Goal: Information Seeking & Learning: Learn about a topic

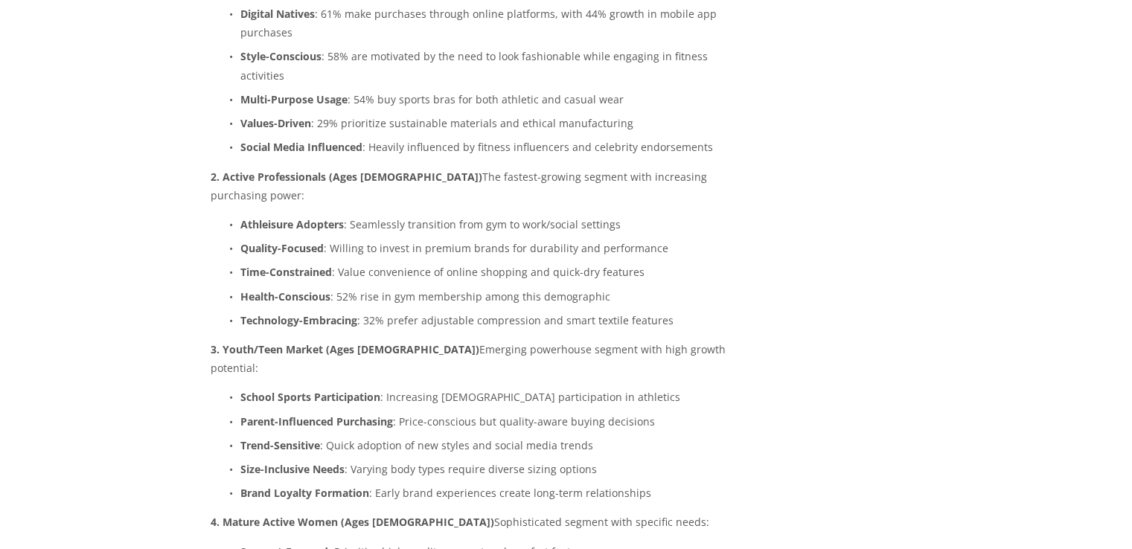
scroll to position [6846, 0]
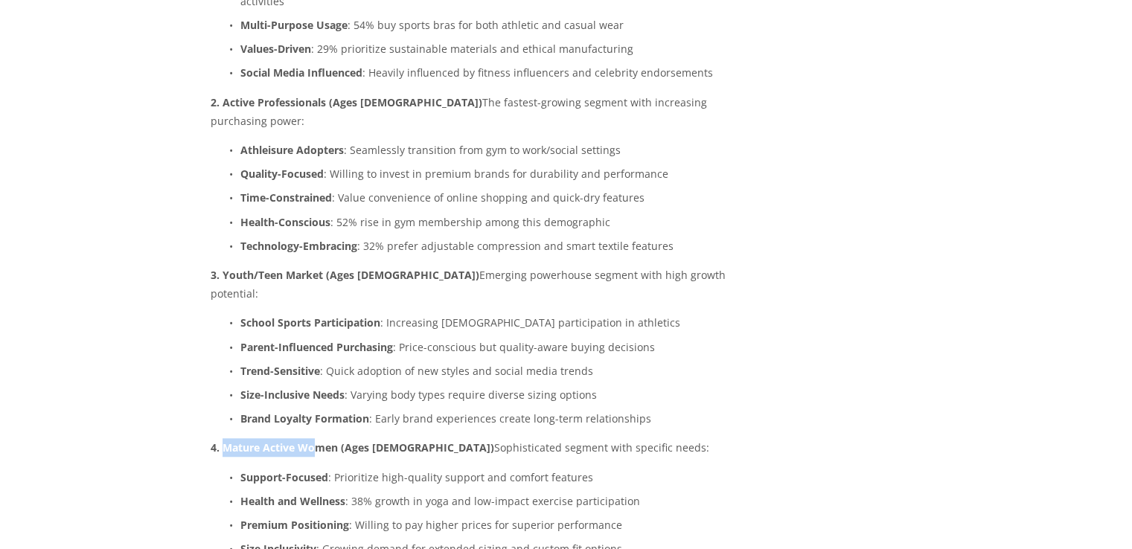
drag, startPoint x: 223, startPoint y: 346, endPoint x: 318, endPoint y: 349, distance: 96.0
click at [318, 438] on p "4. Mature Active Women (Ages 35-55) Sophisticated segment with specific needs:" at bounding box center [472, 447] width 522 height 19
drag, startPoint x: 220, startPoint y: 343, endPoint x: 223, endPoint y: 350, distance: 8.0
click at [223, 438] on p "4. Mature Active Women (Ages 35-55) Sophisticated segment with specific needs:" at bounding box center [472, 447] width 522 height 19
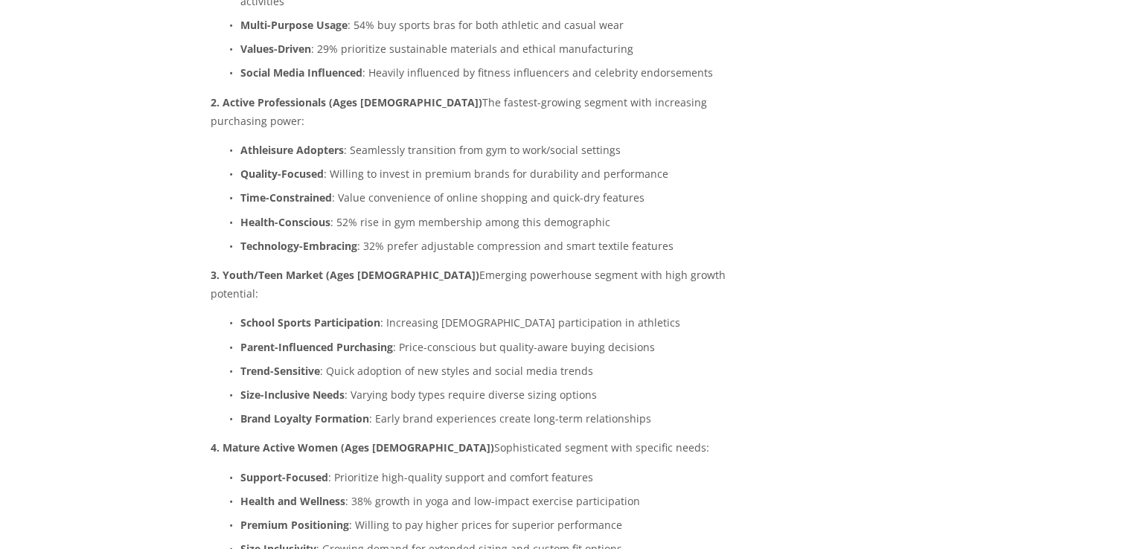
click at [358, 468] on p "Support-Focused : Prioritize high-quality support and comfort features" at bounding box center [486, 477] width 492 height 19
drag, startPoint x: 330, startPoint y: 373, endPoint x: 593, endPoint y: 368, distance: 262.7
click at [593, 468] on p "Support-Focused : Prioritize high-quality support and comfort features" at bounding box center [486, 477] width 492 height 19
drag, startPoint x: 307, startPoint y: 359, endPoint x: 234, endPoint y: 352, distance: 73.2
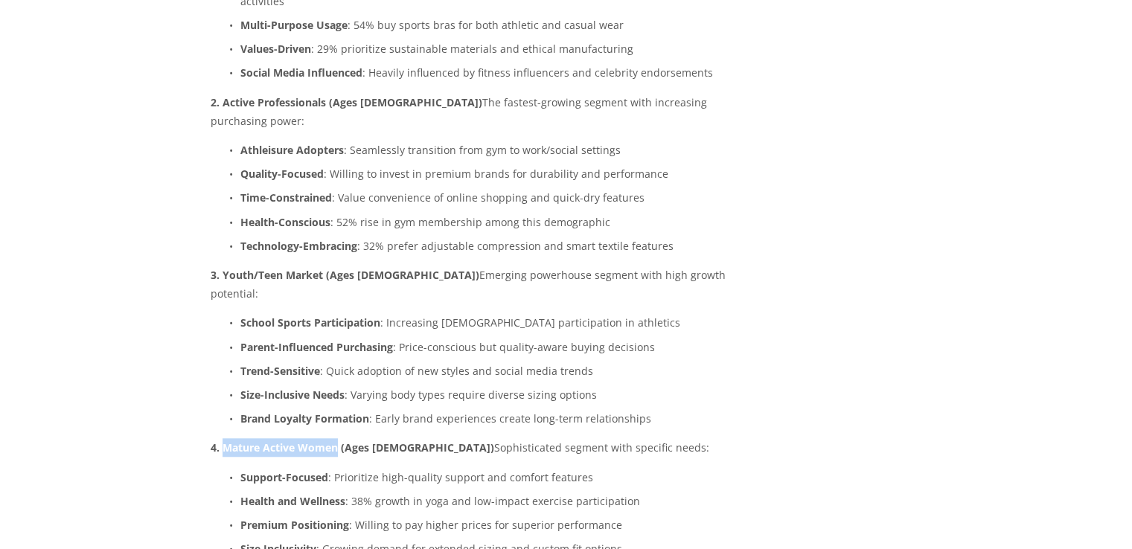
drag, startPoint x: 220, startPoint y: 342, endPoint x: 338, endPoint y: 345, distance: 117.6
click at [338, 441] on strong "4. Mature Active Women (Ages [DEMOGRAPHIC_DATA])" at bounding box center [353, 448] width 284 height 14
copy strong "Mature Active Women"
drag, startPoint x: 330, startPoint y: 371, endPoint x: 535, endPoint y: 367, distance: 204.7
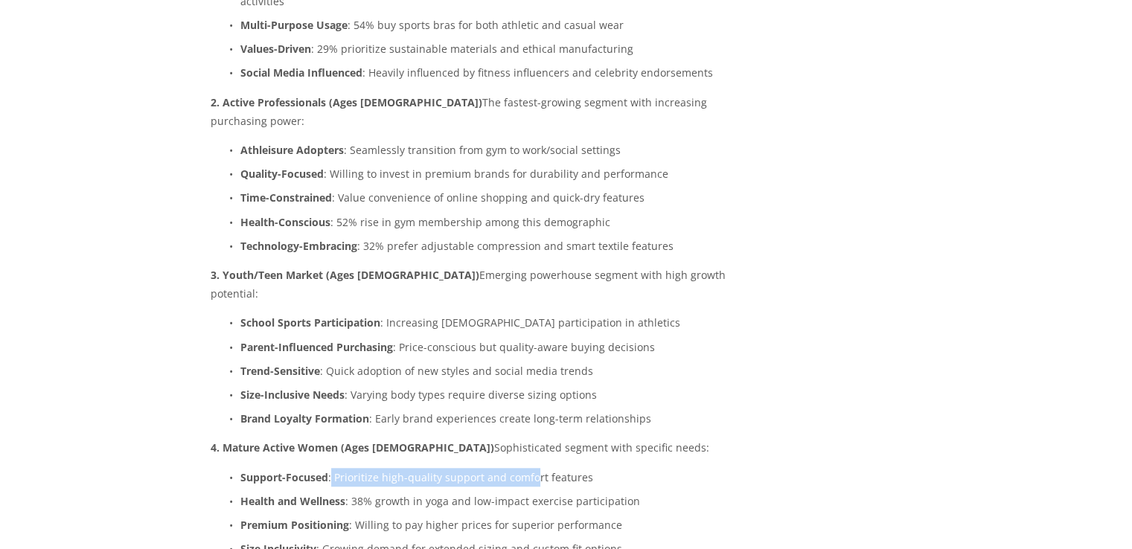
click at [534, 468] on p "Support-Focused : Prioritize high-quality support and comfort features" at bounding box center [486, 477] width 492 height 19
drag, startPoint x: 583, startPoint y: 366, endPoint x: 603, endPoint y: 366, distance: 20.1
click at [589, 468] on p "Support-Focused : Prioritize high-quality support and comfort features" at bounding box center [486, 477] width 492 height 19
drag, startPoint x: 564, startPoint y: 374, endPoint x: 333, endPoint y: 379, distance: 230.7
click at [333, 468] on p "Support-Focused : Prioritize high-quality support and comfort features" at bounding box center [486, 477] width 492 height 19
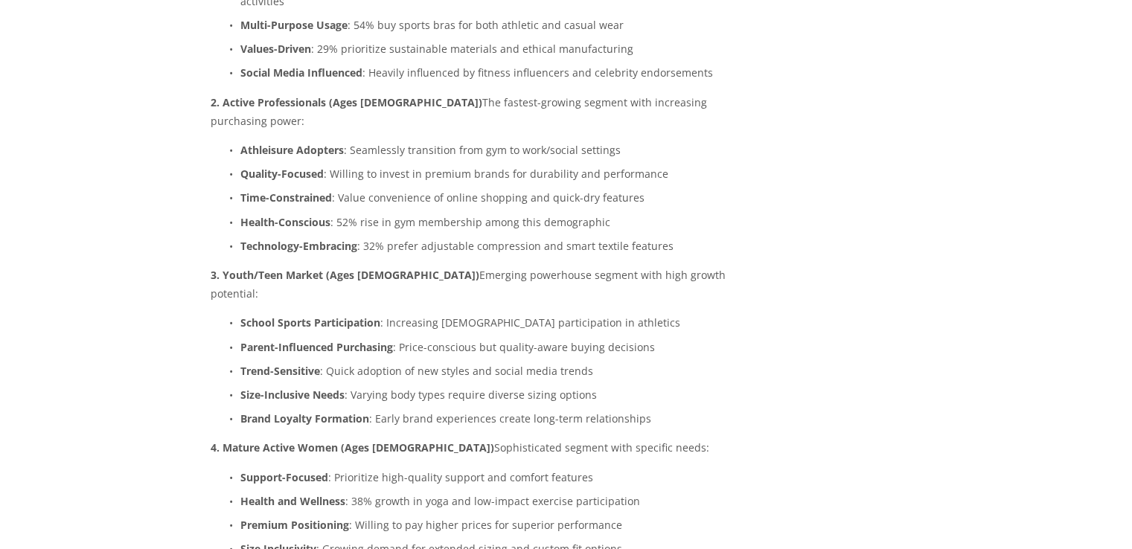
click at [423, 540] on p "Size Inclusivity : Growing demand for extended sizing and custom fit options" at bounding box center [486, 549] width 492 height 19
drag, startPoint x: 357, startPoint y: 421, endPoint x: 611, endPoint y: 422, distance: 253.8
click at [611, 516] on p "Premium Positioning : Willing to pay higher prices for superior performance" at bounding box center [486, 525] width 492 height 19
drag, startPoint x: 530, startPoint y: 385, endPoint x: 431, endPoint y: 371, distance: 100.0
click at [529, 492] on p "Health and Wellness : 38% growth in yoga and low-impact exercise participation" at bounding box center [486, 501] width 492 height 19
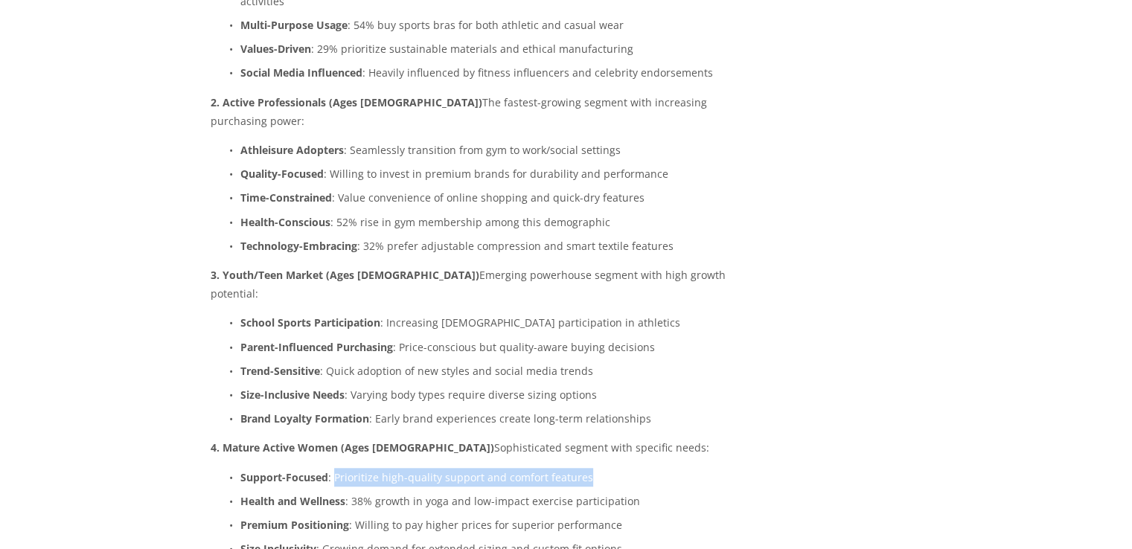
drag, startPoint x: 334, startPoint y: 368, endPoint x: 583, endPoint y: 370, distance: 248.6
click at [583, 468] on p "Support-Focused : Prioritize high-quality support and comfort features" at bounding box center [486, 477] width 492 height 19
copy p "Prioritize high-quality support and comfort features"
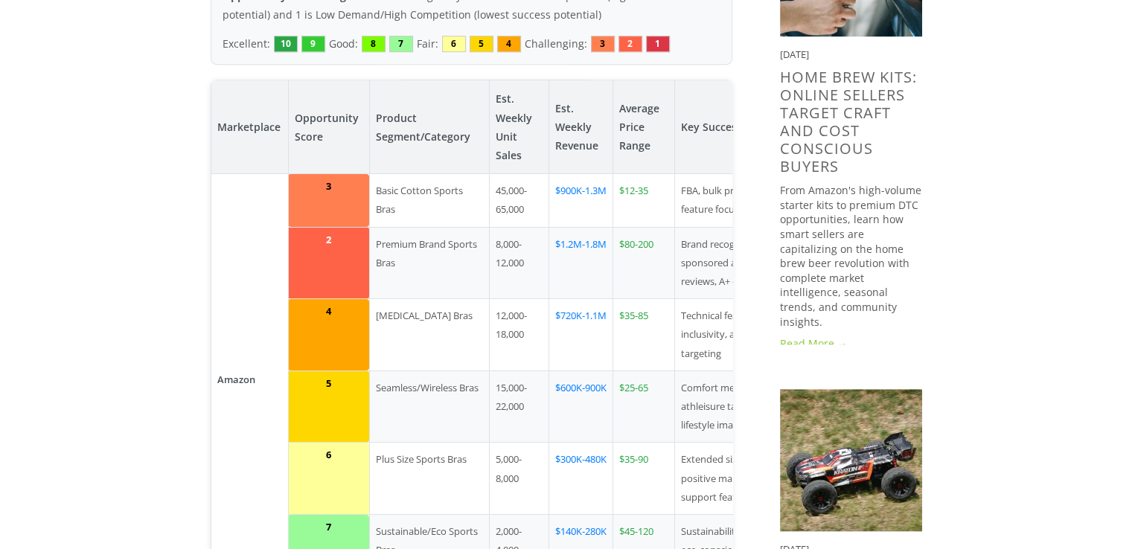
scroll to position [1265, 0]
